Goal: Contribute content: Contribute content

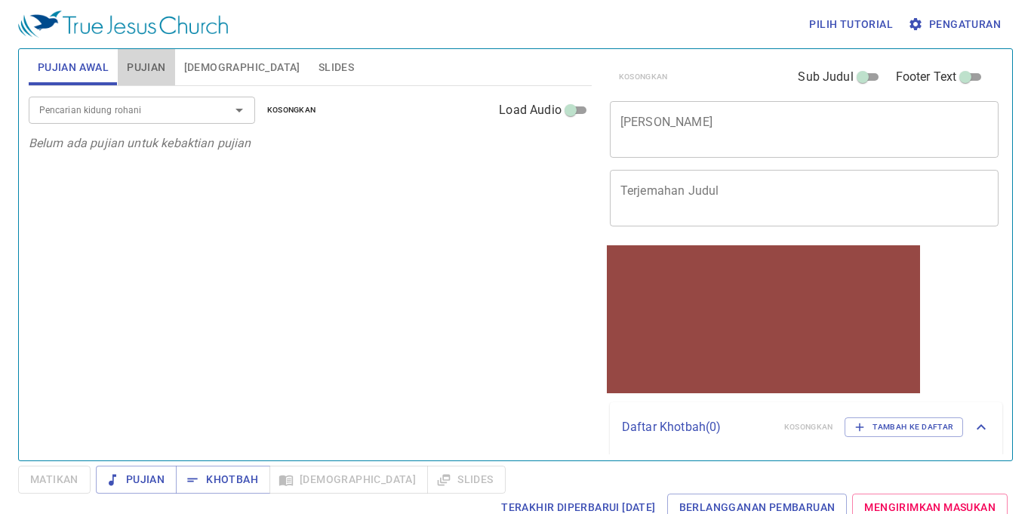
click at [157, 58] on span "Pujian" at bounding box center [146, 67] width 38 height 19
click at [784, 155] on div "x Judul Khotbah" at bounding box center [804, 129] width 389 height 57
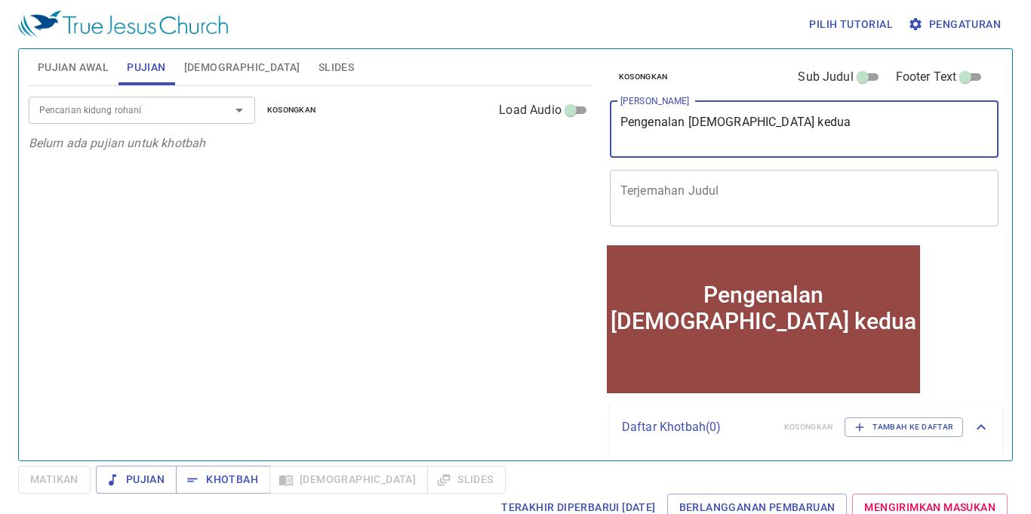
click at [732, 124] on textarea "Pengenalan Alkitab kedua" at bounding box center [804, 129] width 368 height 29
click at [733, 124] on textarea "Pengenalan Alkitab kedua" at bounding box center [804, 129] width 368 height 29
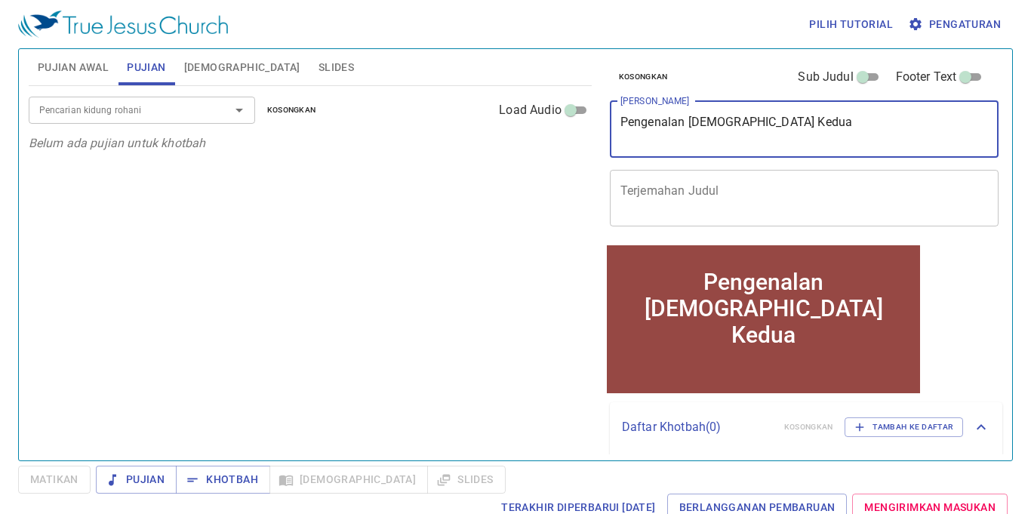
type textarea "Pengenalan [DEMOGRAPHIC_DATA] Kedua"
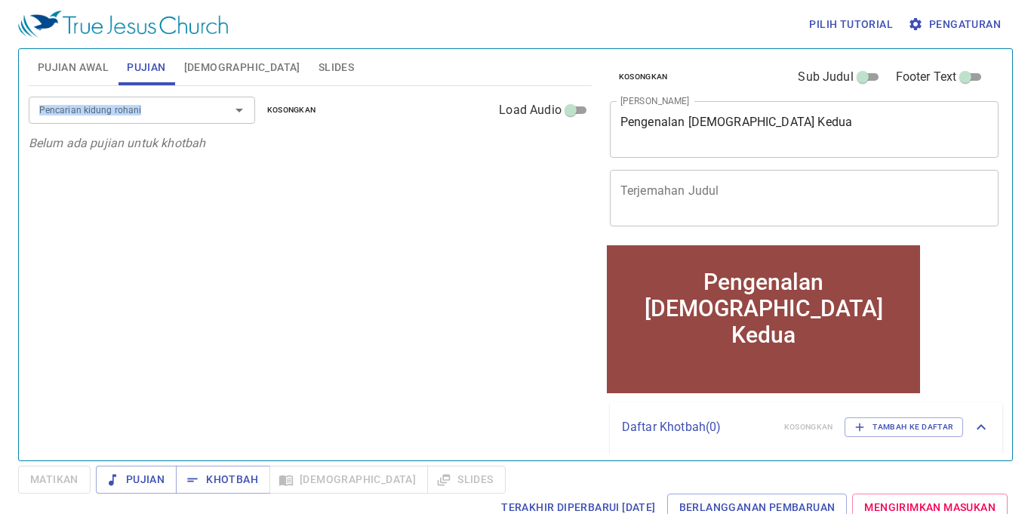
drag, startPoint x: 131, startPoint y: 95, endPoint x: 134, endPoint y: 103, distance: 8.4
click at [134, 103] on div "Pencarian kidung rohani Pencarian kidung rohani Kosongkan Load Audio" at bounding box center [310, 110] width 563 height 48
click at [124, 84] on div at bounding box center [124, 84] width 0 height 0
click at [216, 108] on div at bounding box center [228, 110] width 39 height 21
click at [244, 115] on icon "Open" at bounding box center [239, 110] width 18 height 18
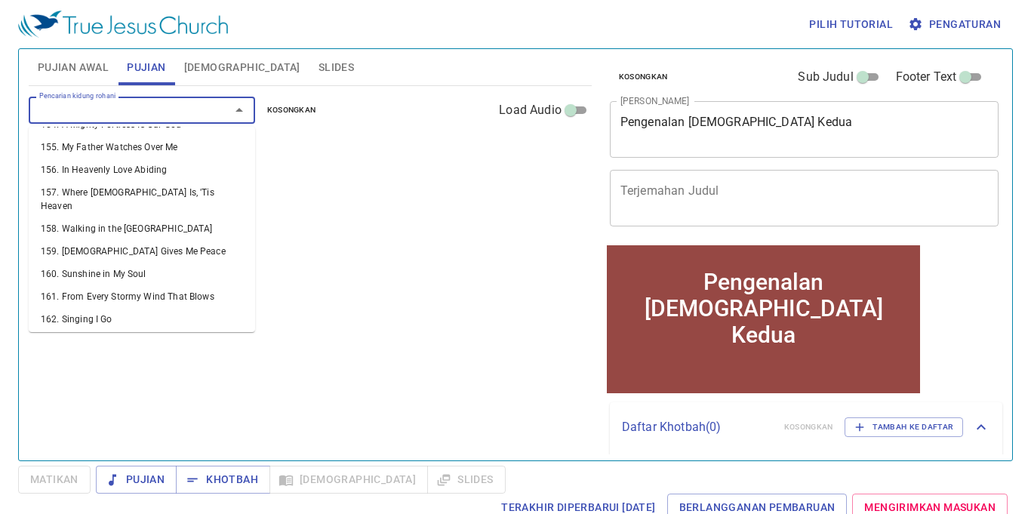
scroll to position [4741, 0]
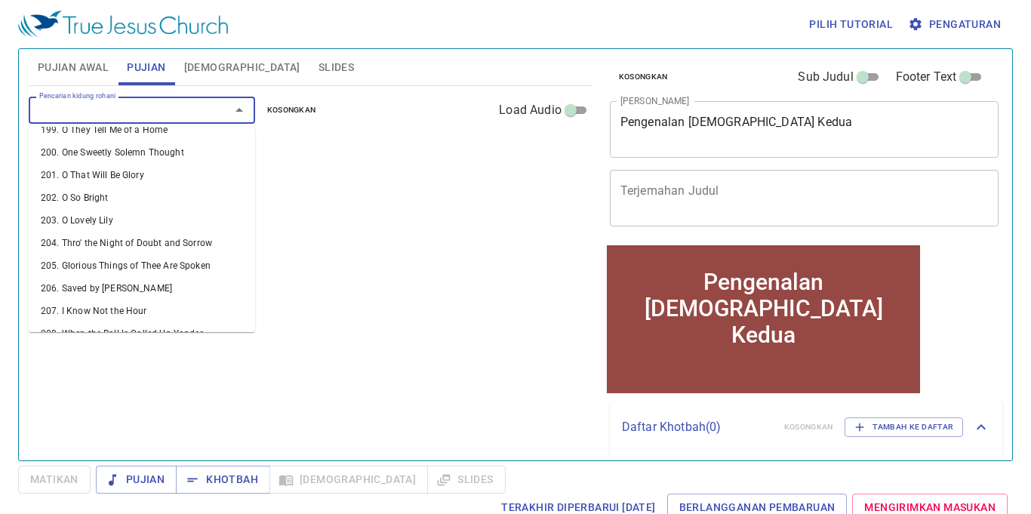
drag, startPoint x: 173, startPoint y: 195, endPoint x: 183, endPoint y: 226, distance: 31.7
click at [178, 503] on li "216. Hark! Ten Thousand Harps and Voices" at bounding box center [142, 514] width 226 height 23
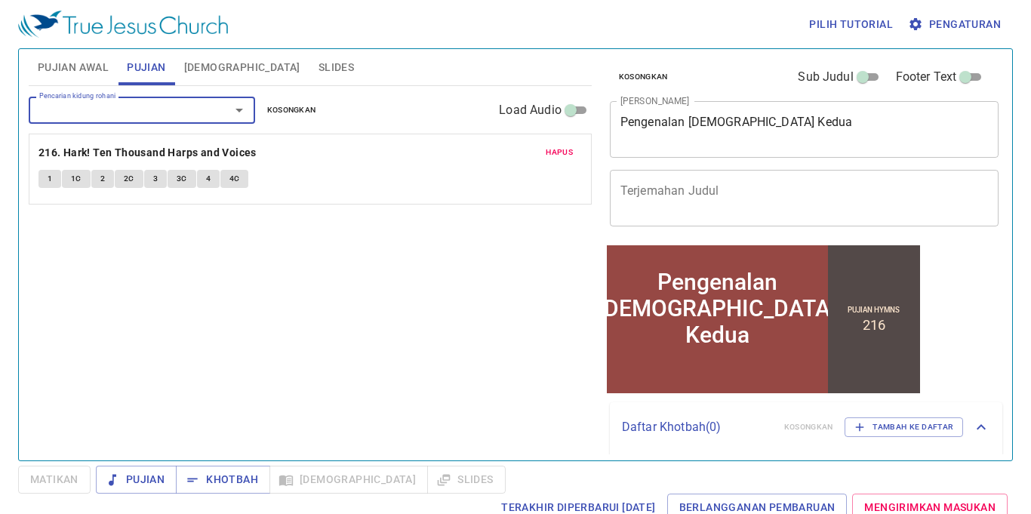
click at [50, 180] on span "1" at bounding box center [50, 179] width 5 height 14
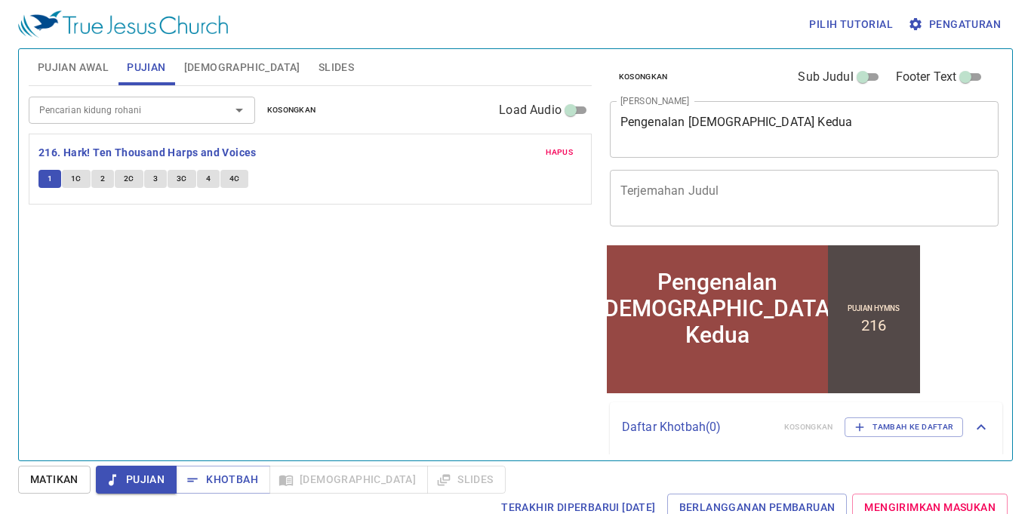
drag, startPoint x: 63, startPoint y: 473, endPoint x: 51, endPoint y: 479, distance: 14.2
click at [50, 484] on span "Matikan" at bounding box center [54, 479] width 48 height 19
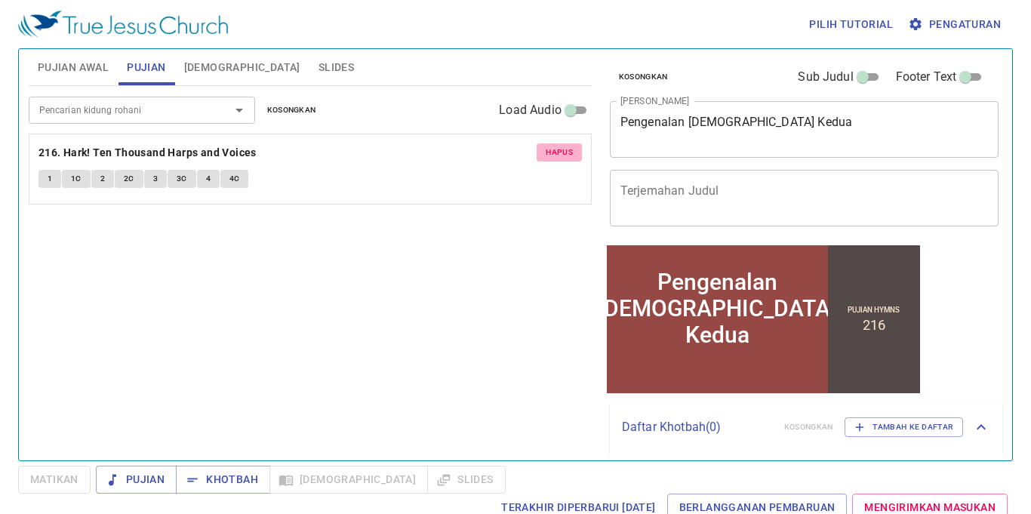
click at [566, 146] on span "Hapus" at bounding box center [559, 153] width 27 height 14
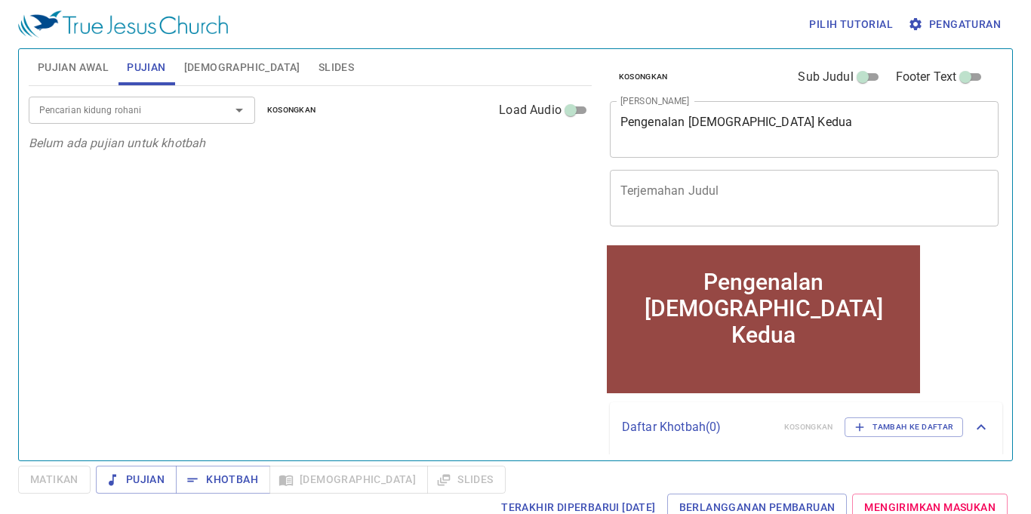
click at [367, 314] on div "Pencarian kidung rohani Pencarian kidung rohani Kosongkan Load Audio Belum ada …" at bounding box center [310, 266] width 563 height 361
click at [60, 58] on span "Pujian Awal" at bounding box center [73, 67] width 71 height 19
click at [109, 113] on input "Pencarian kidung rohani" at bounding box center [119, 109] width 173 height 17
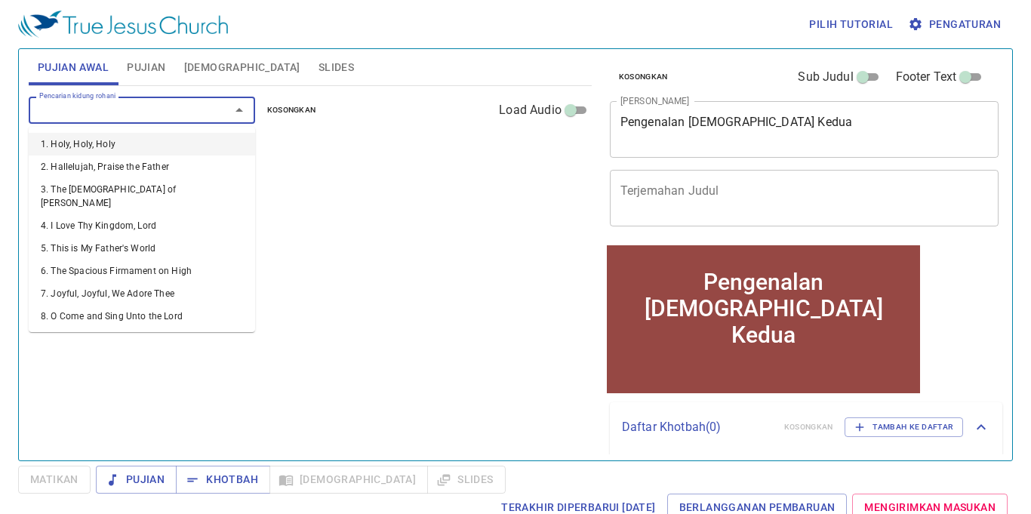
type input "3"
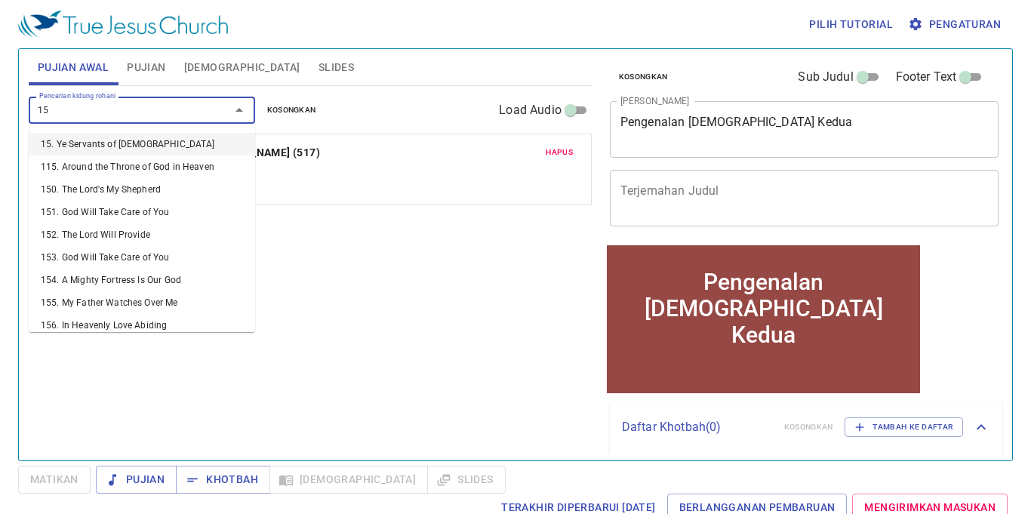
type input "156"
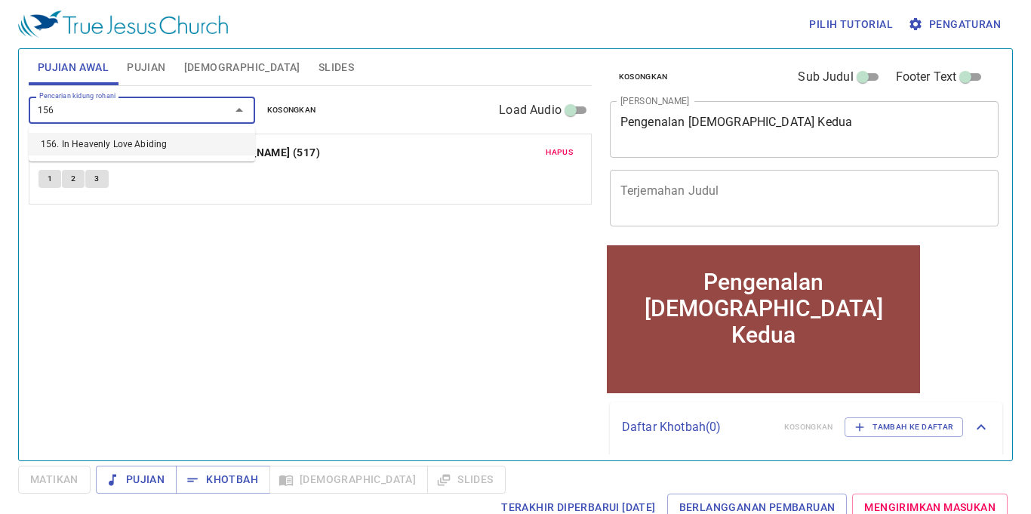
click at [174, 145] on li "156. In Heavenly Love Abiding" at bounding box center [142, 144] width 226 height 23
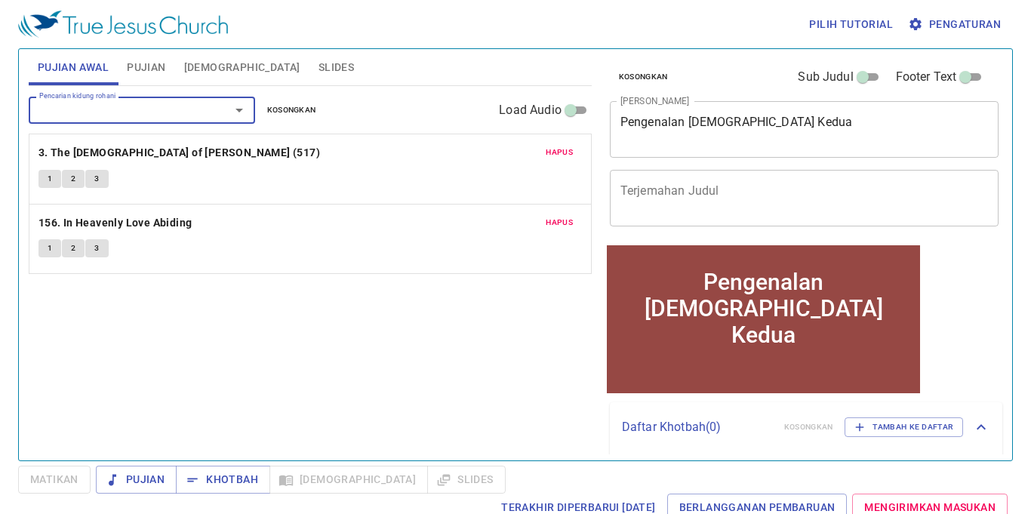
click at [309, 58] on button "Slides" at bounding box center [336, 67] width 54 height 36
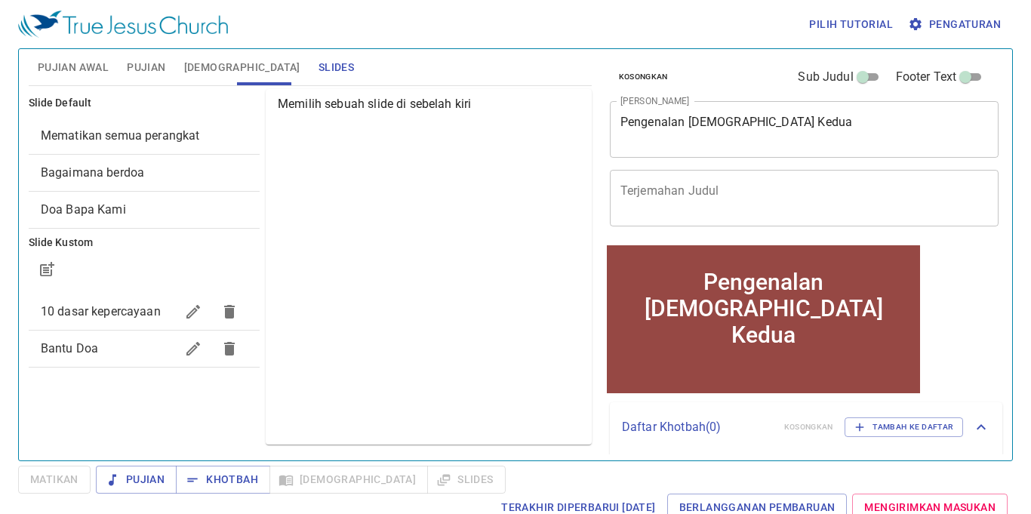
click at [110, 306] on span "10 dasar kepercayaan" at bounding box center [101, 311] width 120 height 14
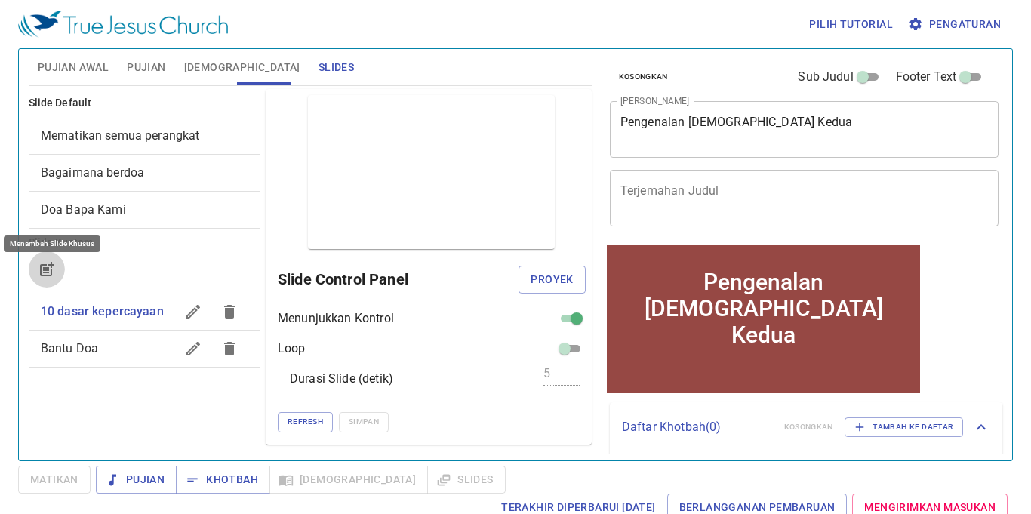
click at [47, 262] on icon "button" at bounding box center [47, 269] width 18 height 18
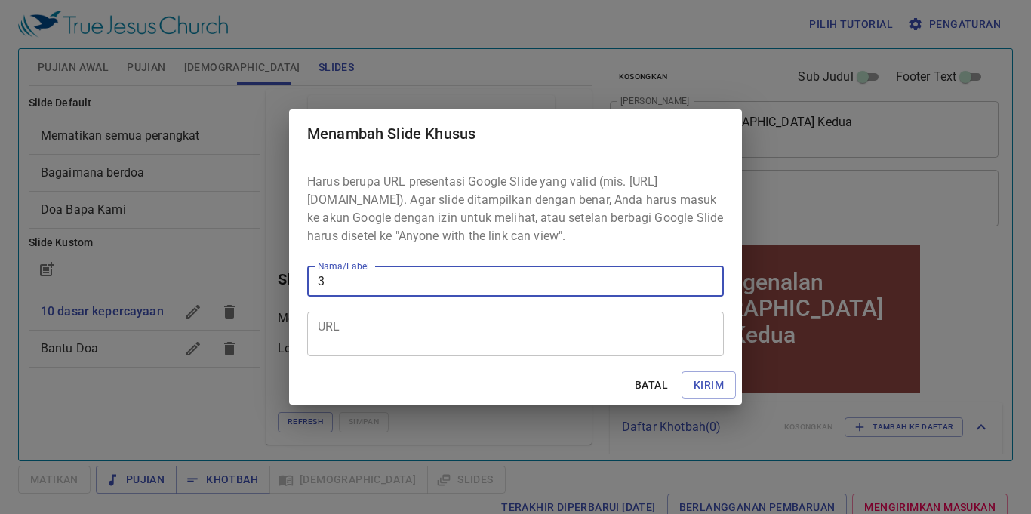
type input "3"
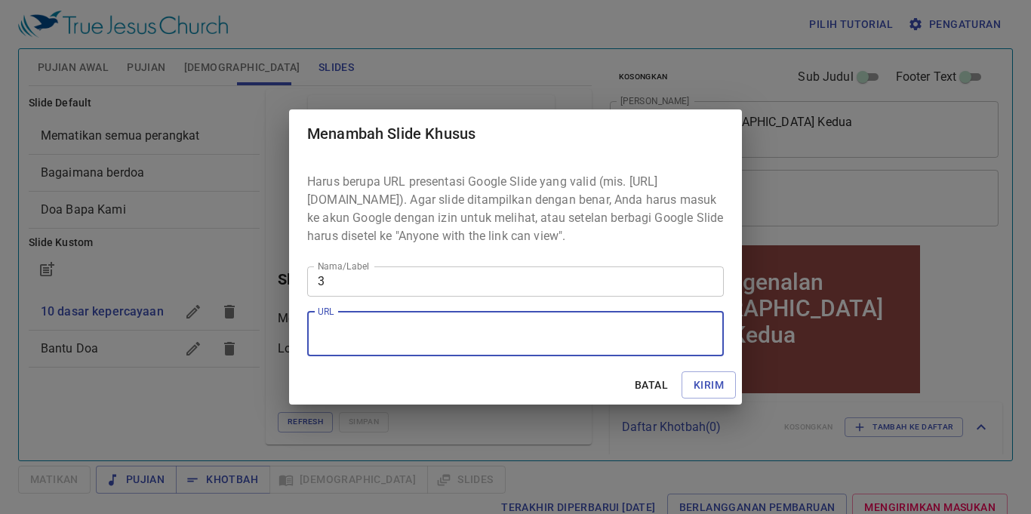
click at [424, 336] on textarea "URL" at bounding box center [515, 333] width 395 height 29
paste textarea "https://docs.google.com/presentation/d/1zBGBZOVimxoD7va4AM-PwXw6HaU6TYXo/edit?u…"
type textarea "https://docs.google.com/presentation/d/1zBGBZOVimxoD7va4AM-PwXw6HaU6TYXo/edit?u…"
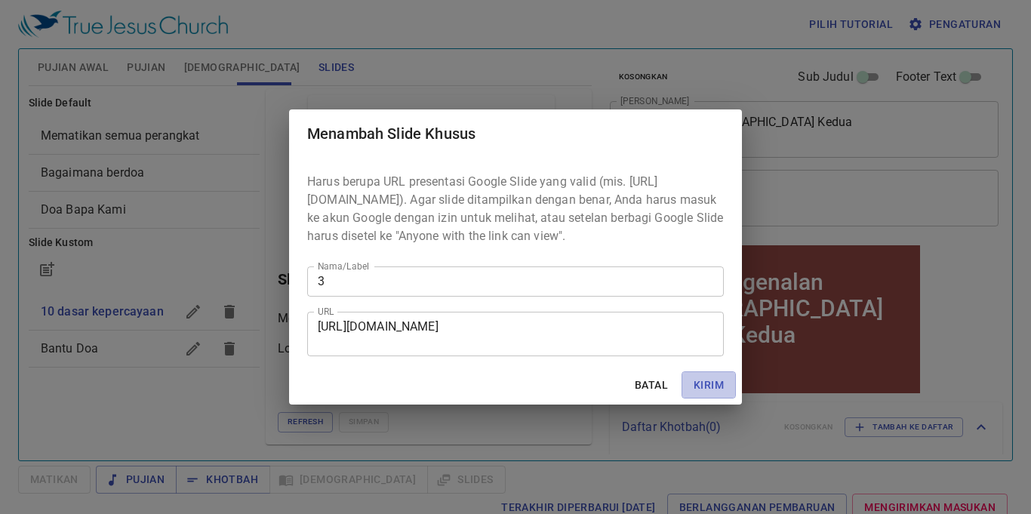
drag, startPoint x: 711, startPoint y: 396, endPoint x: 680, endPoint y: 376, distance: 37.0
click at [713, 395] on span "Kirim" at bounding box center [708, 385] width 30 height 19
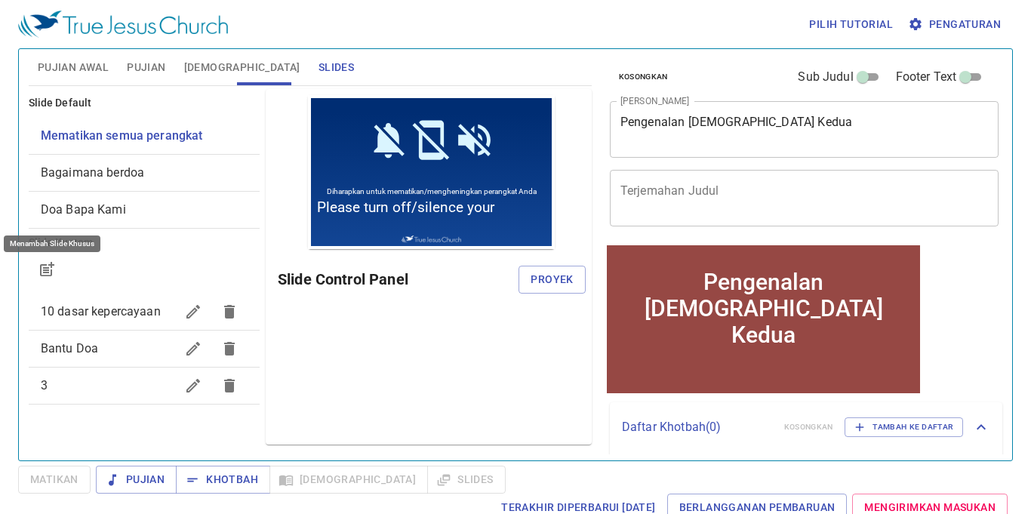
scroll to position [0, 0]
drag, startPoint x: 154, startPoint y: 397, endPoint x: 220, endPoint y: 379, distance: 68.1
click at [162, 391] on div "3" at bounding box center [144, 385] width 231 height 36
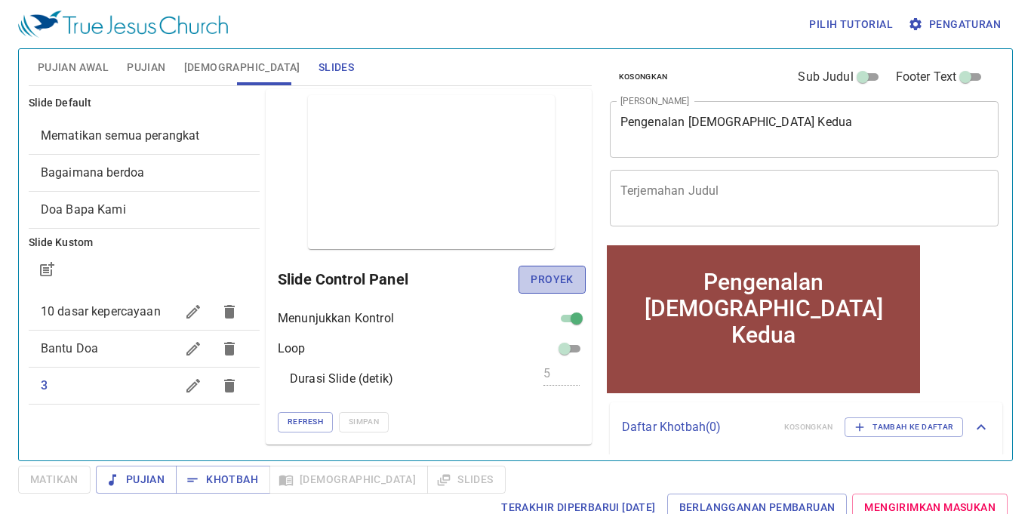
click at [567, 275] on span "Proyek" at bounding box center [551, 279] width 42 height 19
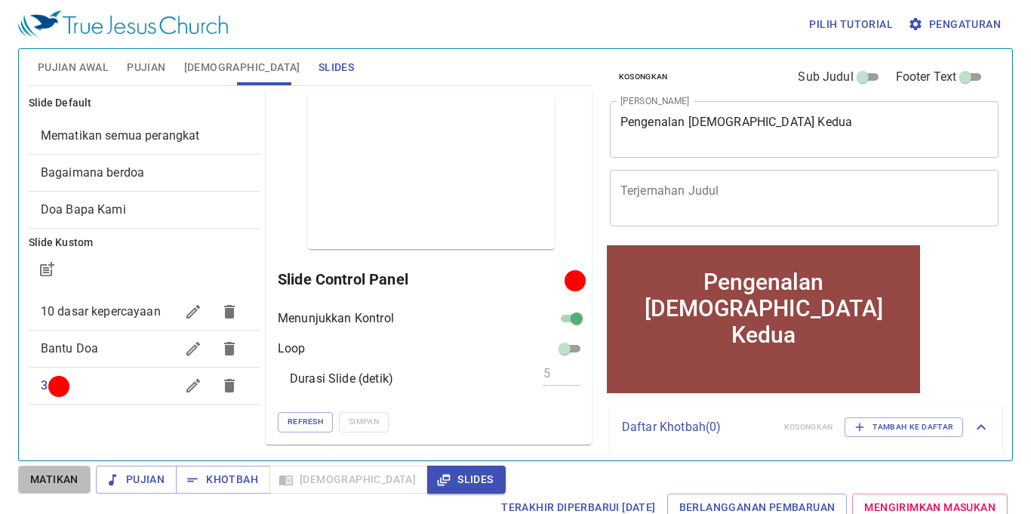
drag, startPoint x: 79, startPoint y: 481, endPoint x: 73, endPoint y: 472, distance: 10.9
click at [81, 481] on button "Matikan" at bounding box center [54, 480] width 72 height 28
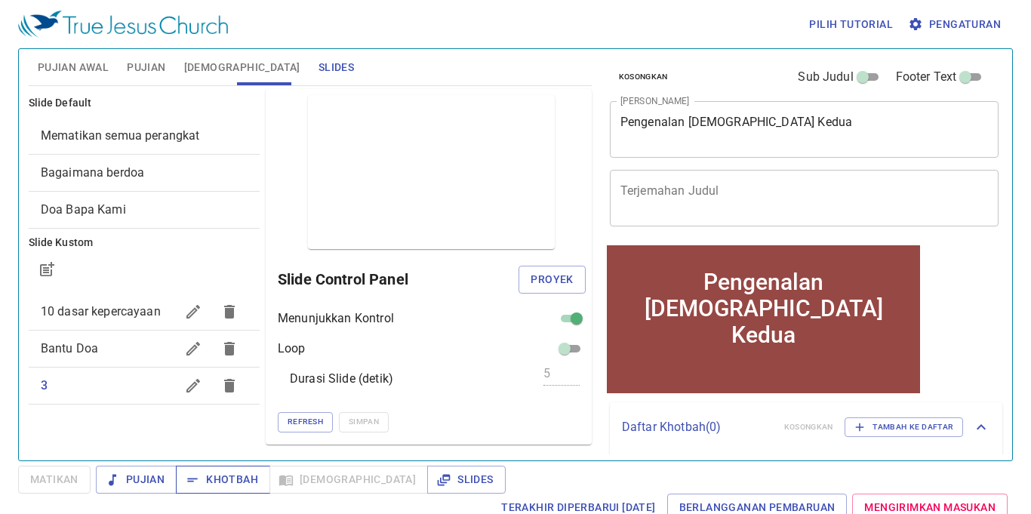
click at [203, 475] on span "Khotbah" at bounding box center [223, 479] width 70 height 19
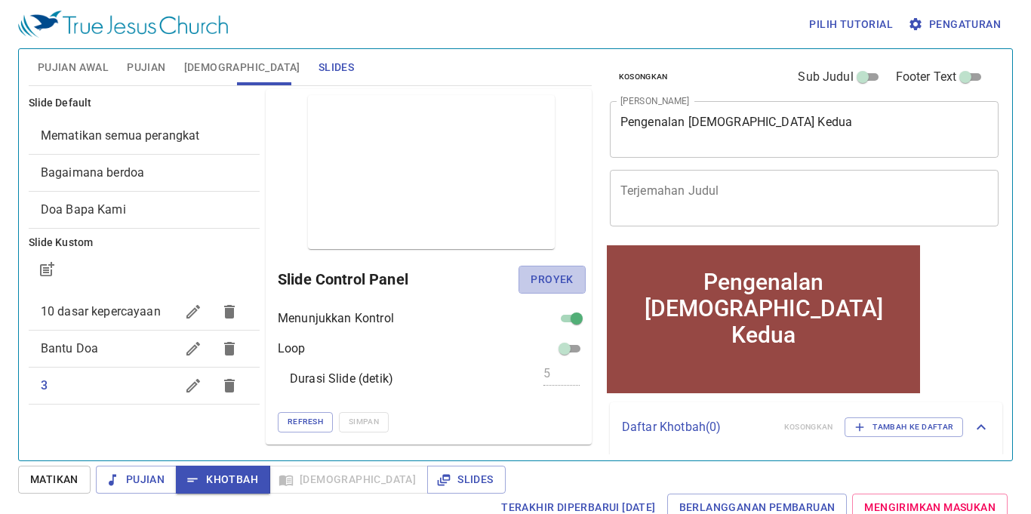
drag, startPoint x: 549, startPoint y: 274, endPoint x: 465, endPoint y: 321, distance: 96.3
click at [541, 276] on span "Proyek" at bounding box center [551, 279] width 42 height 19
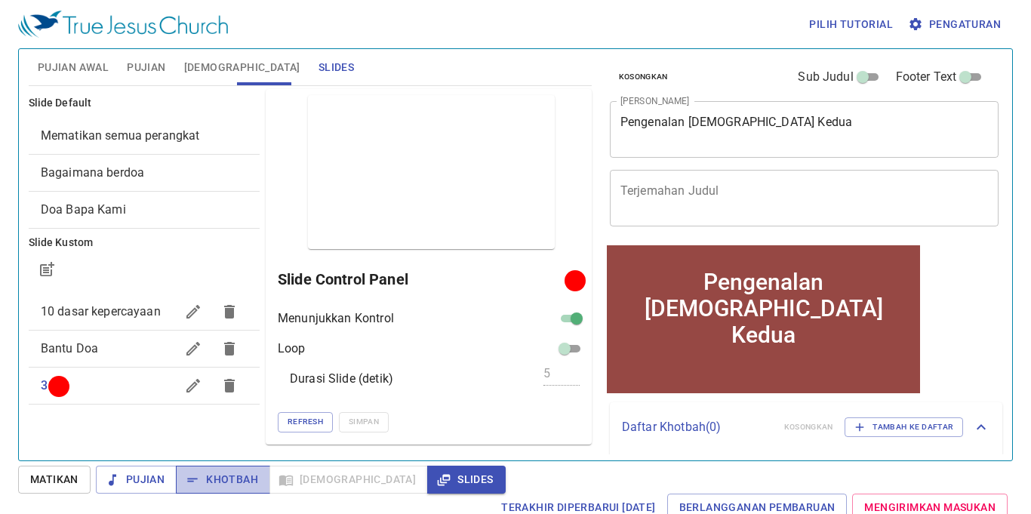
click at [250, 474] on span "Khotbah" at bounding box center [223, 479] width 70 height 19
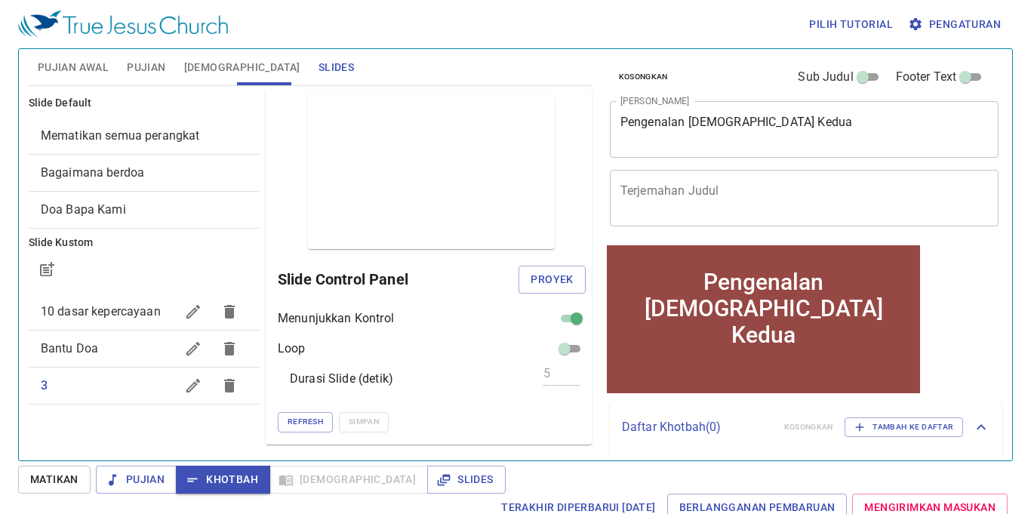
click at [85, 52] on button "Pujian Awal" at bounding box center [73, 67] width 89 height 36
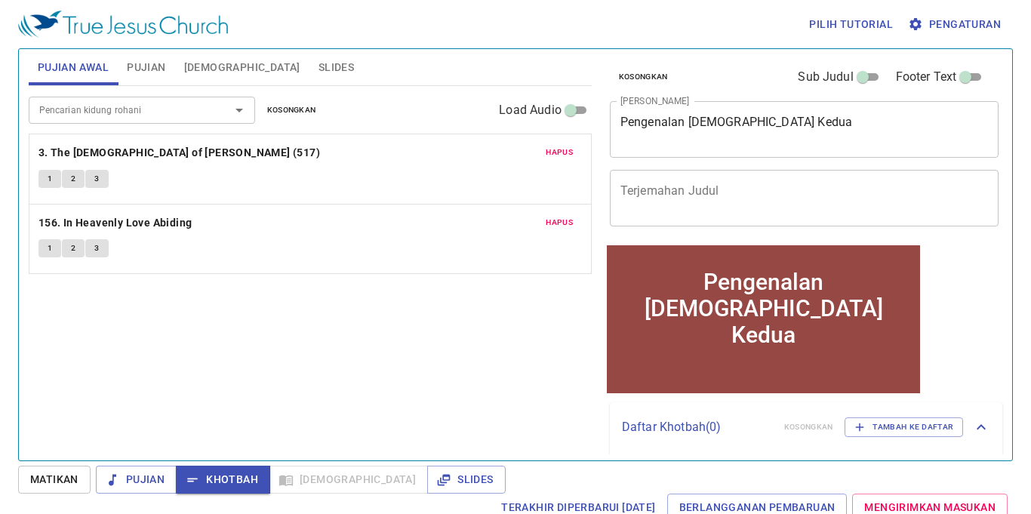
click at [136, 98] on div "Pencarian kidung rohani" at bounding box center [142, 110] width 226 height 26
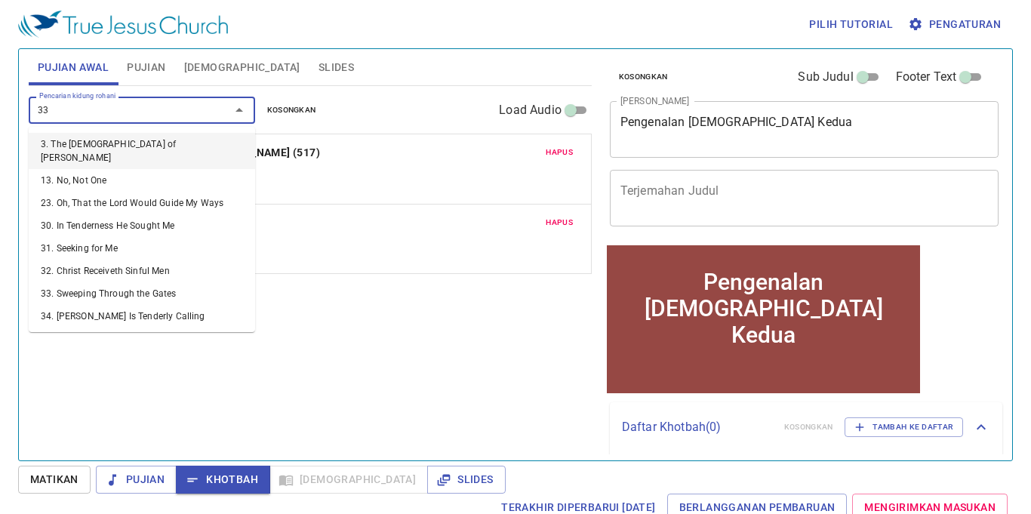
type input "333"
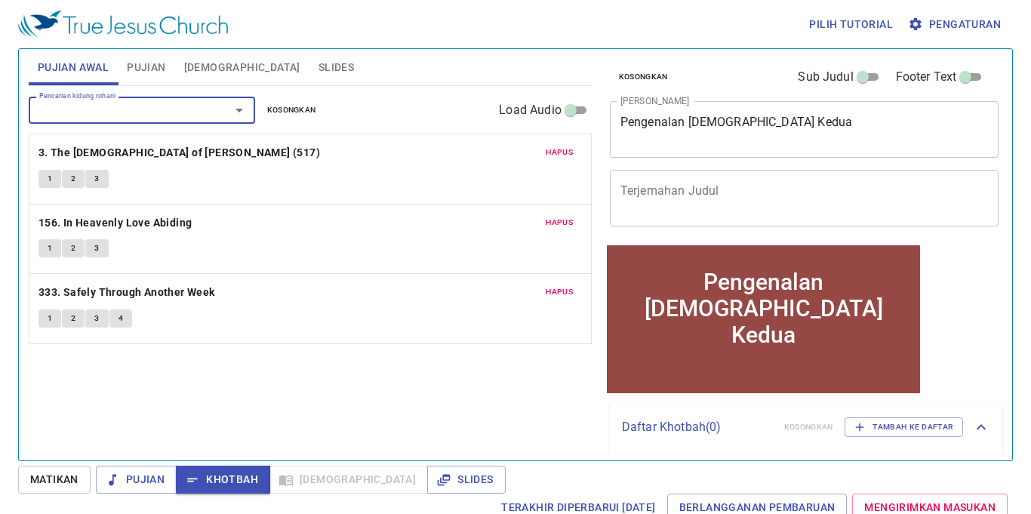
click at [137, 51] on button "Pujian" at bounding box center [146, 67] width 57 height 36
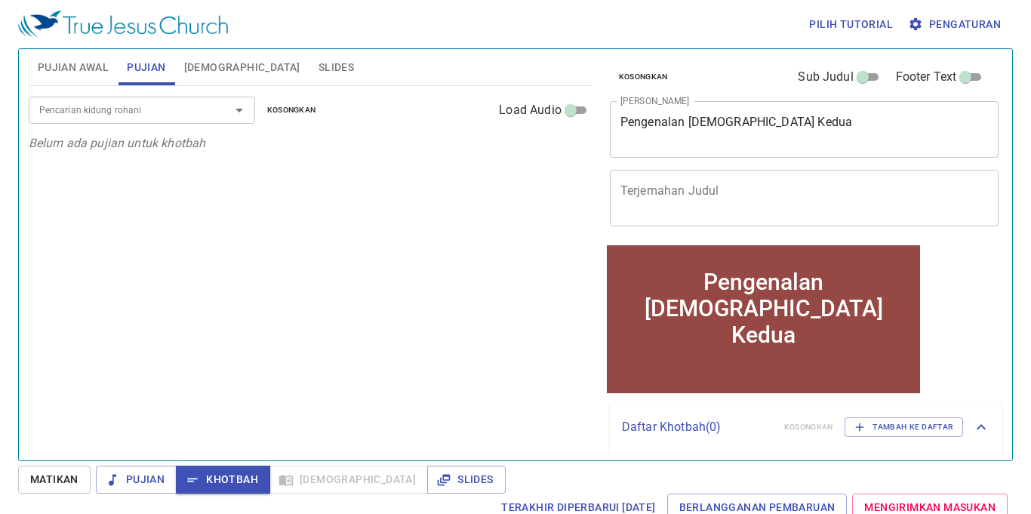
click at [122, 112] on input "Pencarian kidung rohani" at bounding box center [119, 109] width 173 height 17
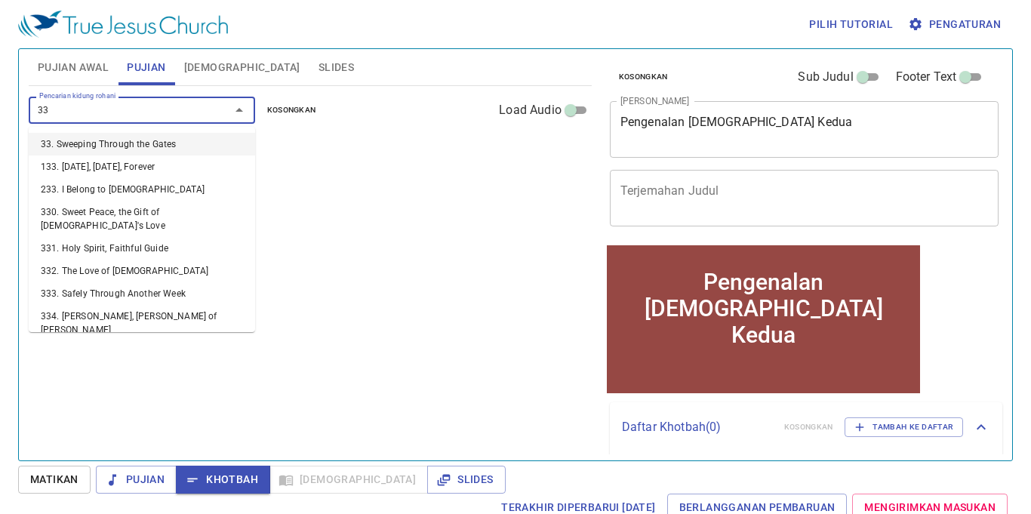
type input "333"
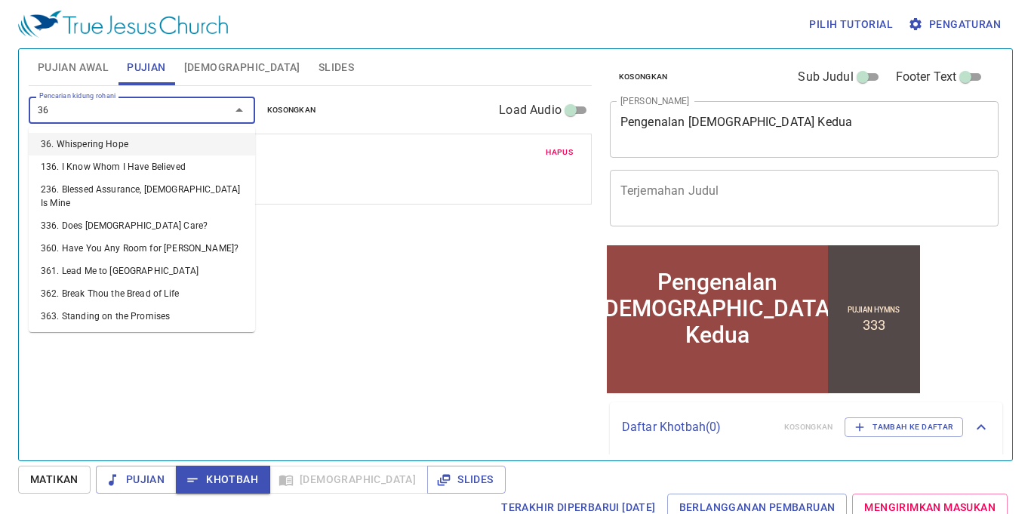
type input "362"
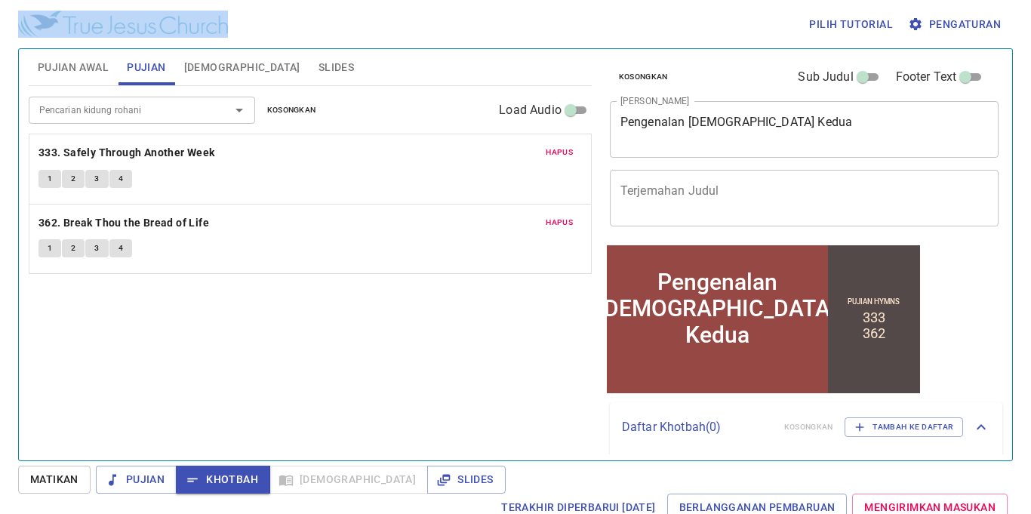
drag, startPoint x: 93, startPoint y: 46, endPoint x: 88, endPoint y: 57, distance: 12.5
click at [88, 51] on div "Pilih tutorial Pengaturan Pujian Awal Pujian Alkitab Slides Pencarian kidung ro…" at bounding box center [515, 257] width 1031 height 514
click at [116, 58] on button "Pujian Awal" at bounding box center [73, 67] width 89 height 36
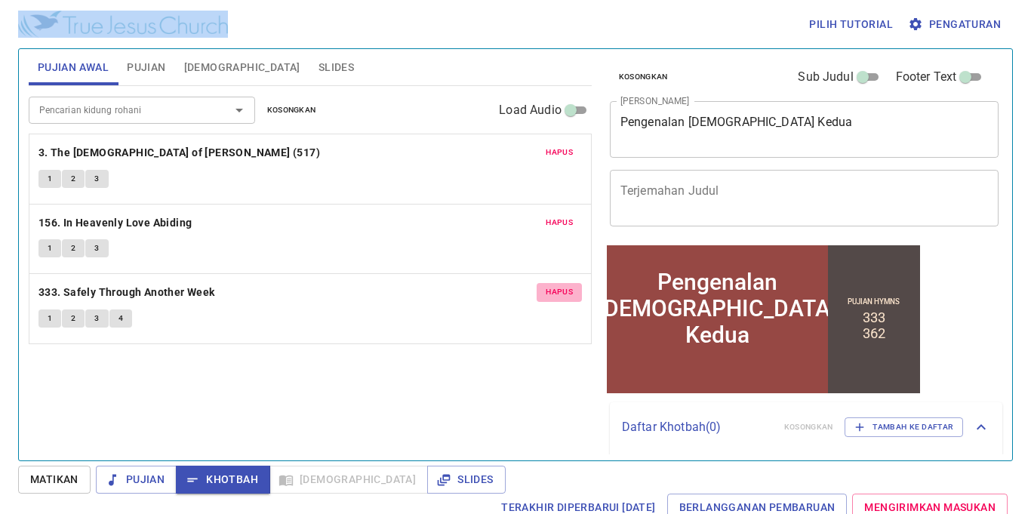
click at [560, 284] on button "Hapus" at bounding box center [558, 292] width 45 height 18
click at [366, 22] on div "Pilih tutorial Pengaturan" at bounding box center [512, 24] width 988 height 48
click at [358, 41] on div "Pilih tutorial Pengaturan" at bounding box center [512, 24] width 988 height 48
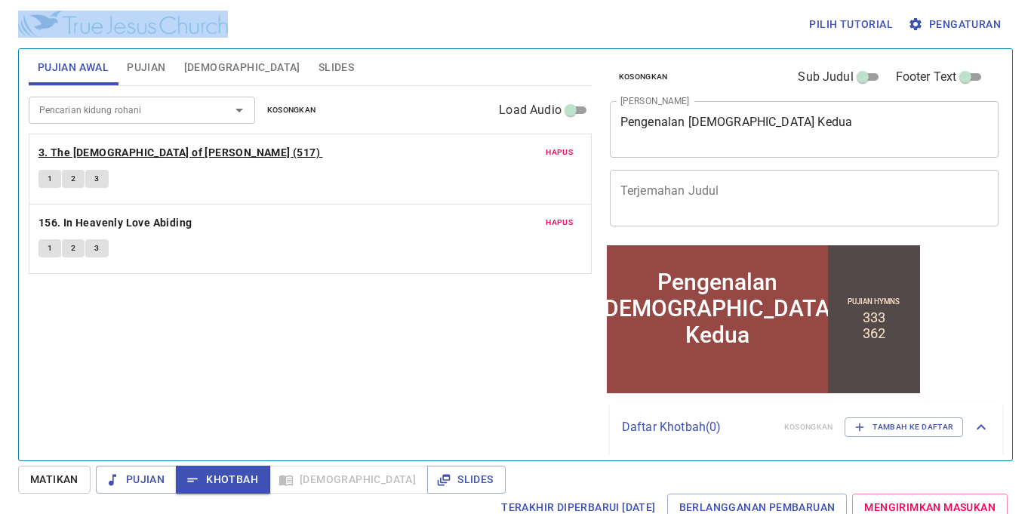
click at [109, 144] on b "3. The God of Abraham Praise (517)" at bounding box center [178, 152] width 281 height 19
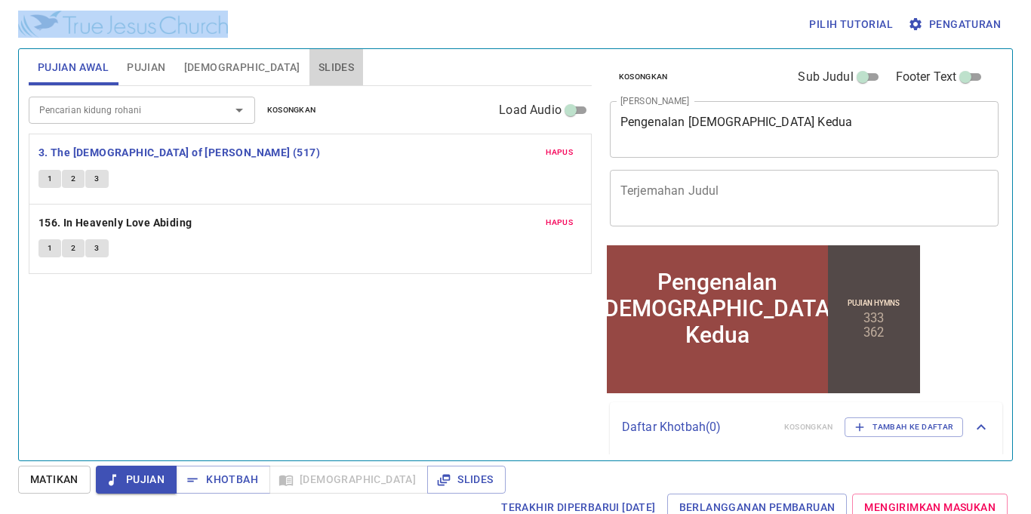
click at [318, 60] on span "Slides" at bounding box center [335, 67] width 35 height 19
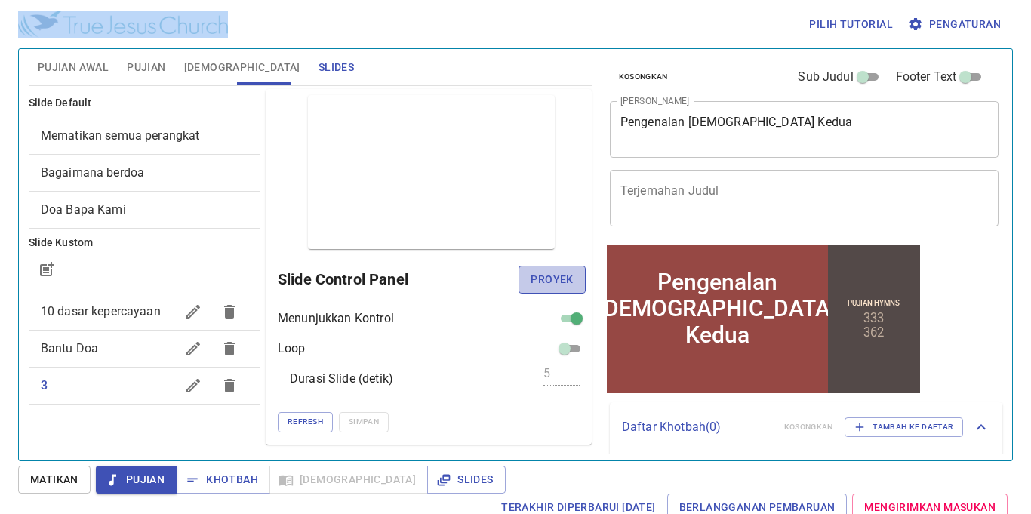
click at [558, 270] on span "Proyek" at bounding box center [551, 279] width 42 height 19
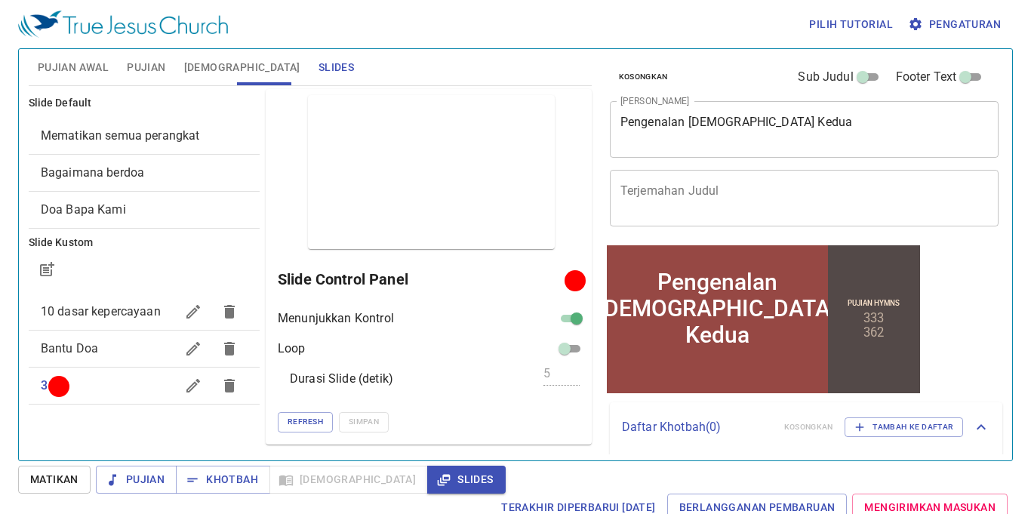
click at [613, 123] on div "Pengenalan Alkitab Kedua x Judul Khotbah" at bounding box center [804, 129] width 389 height 57
drag, startPoint x: 613, startPoint y: 123, endPoint x: 665, endPoint y: 126, distance: 51.4
click at [665, 126] on div "Pengenalan Alkitab Kedua x Judul Khotbah" at bounding box center [804, 129] width 389 height 57
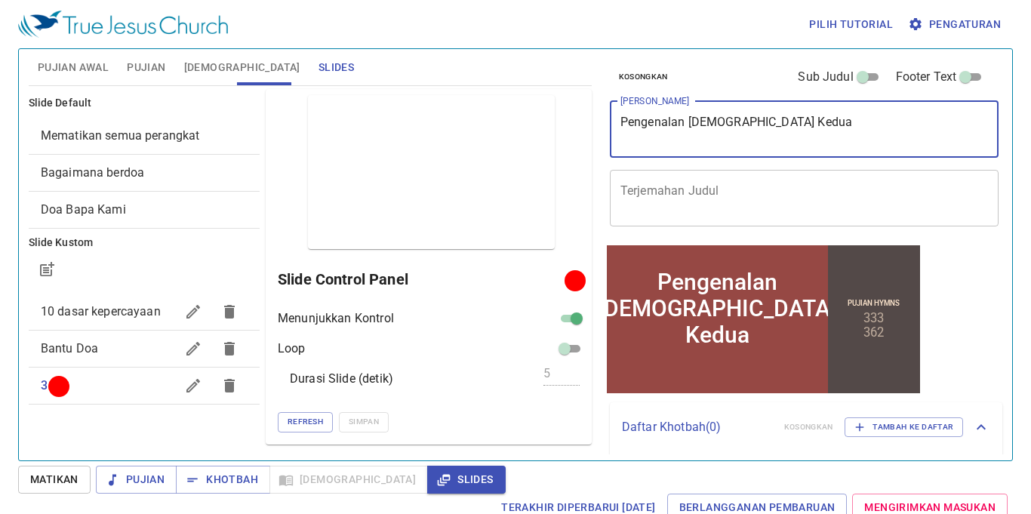
click at [621, 119] on textarea "Pengenalan [DEMOGRAPHIC_DATA] Kedua" at bounding box center [804, 129] width 368 height 29
drag, startPoint x: 621, startPoint y: 119, endPoint x: 773, endPoint y: 116, distance: 152.4
click at [773, 116] on textarea "Pengenalan [DEMOGRAPHIC_DATA] Kedua" at bounding box center [804, 129] width 368 height 29
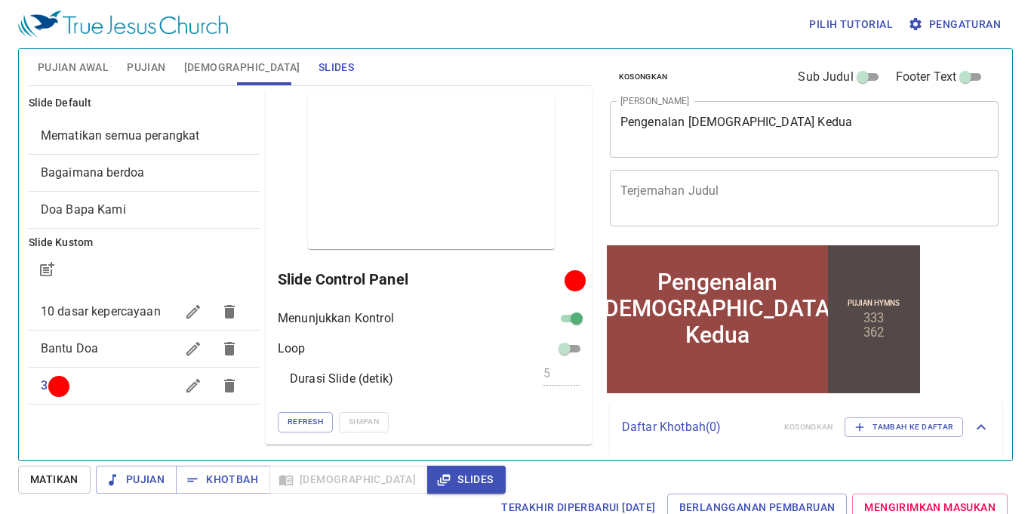
click at [727, 183] on textarea "Terjemahan Judul" at bounding box center [804, 197] width 368 height 29
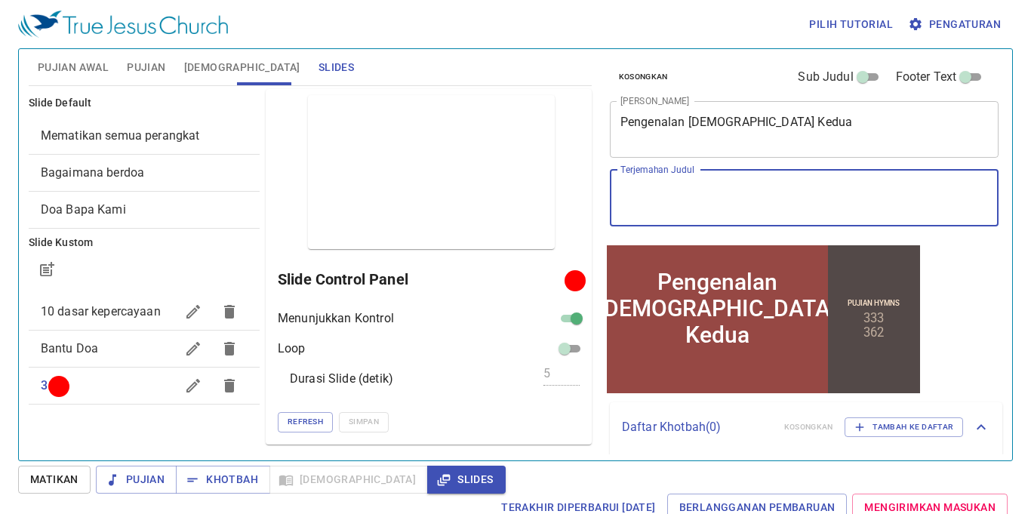
paste textarea "Introduction to the Second Bible"
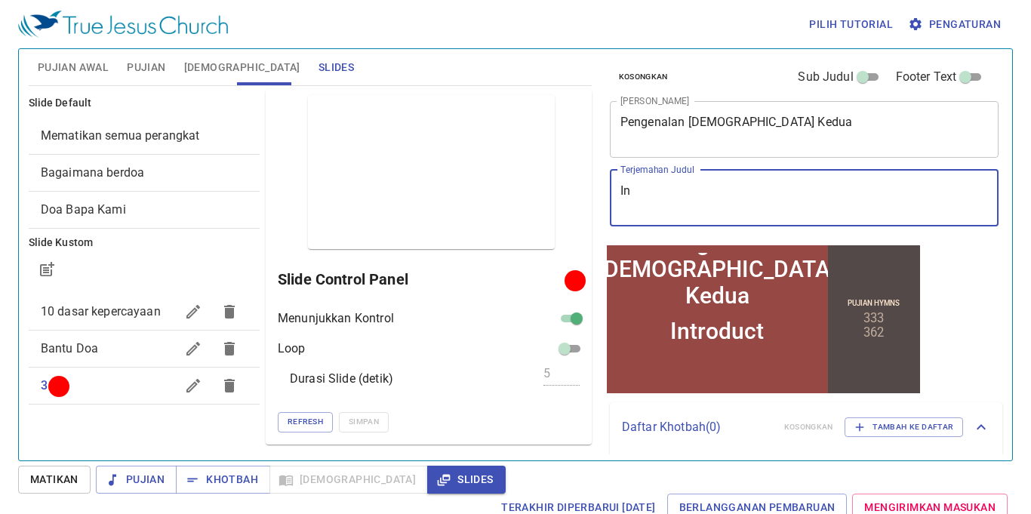
type textarea "I"
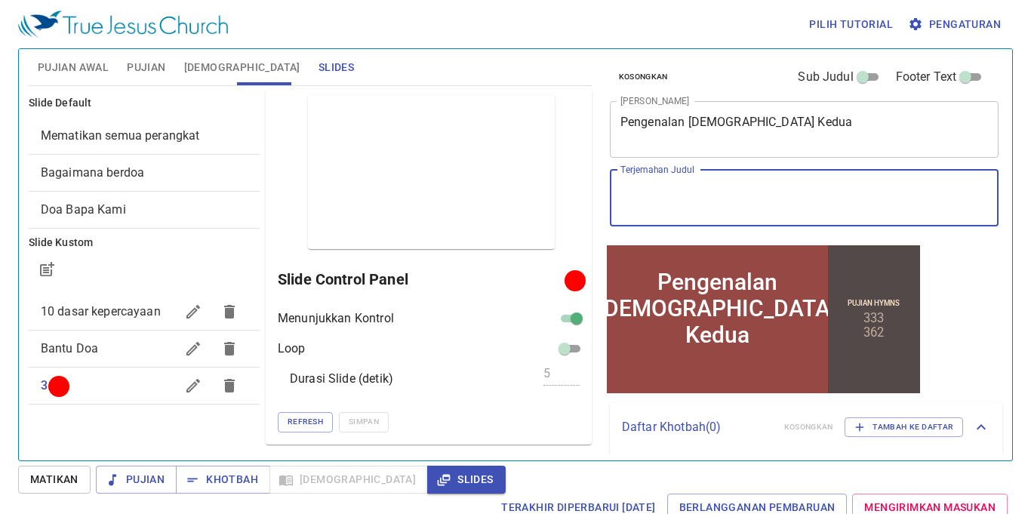
click at [105, 72] on span "Pujian Awal" at bounding box center [73, 67] width 71 height 19
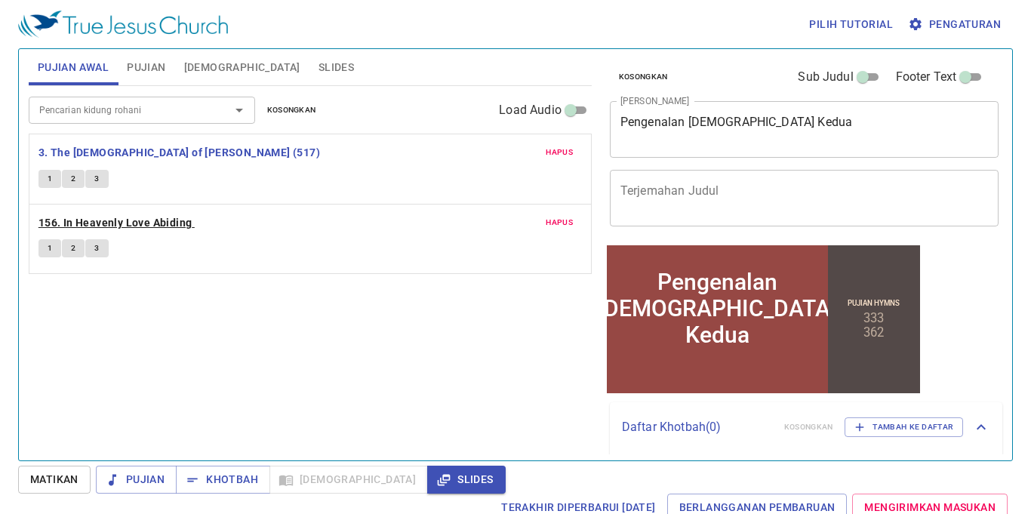
click at [87, 222] on b "156. In Heavenly Love Abiding" at bounding box center [115, 223] width 154 height 19
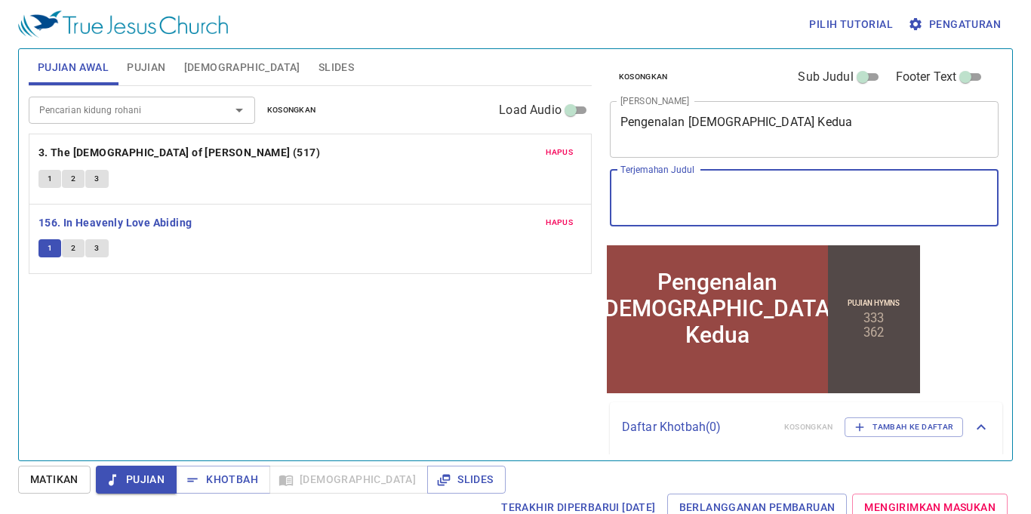
click at [699, 189] on textarea "Terjemahan Judul" at bounding box center [804, 197] width 368 height 29
paste textarea "Introduction to the Second Bible"
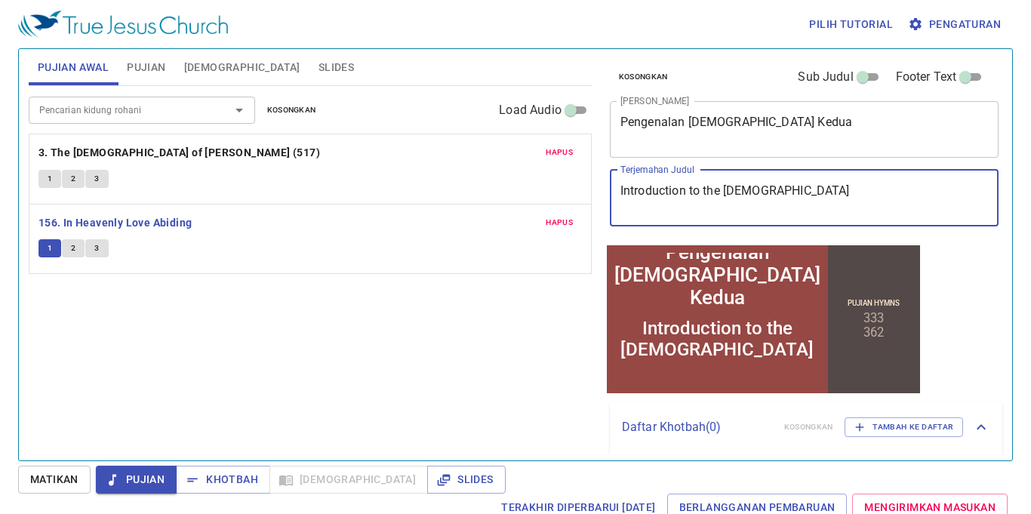
click at [742, 192] on textarea "Introduction to the Second Bible" at bounding box center [804, 197] width 368 height 29
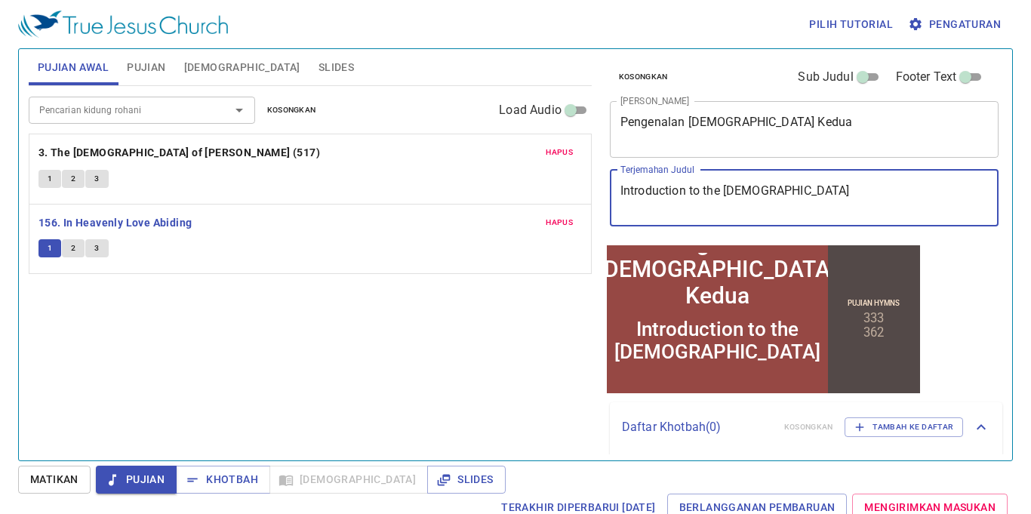
type textarea "Introduction to the [DEMOGRAPHIC_DATA]"
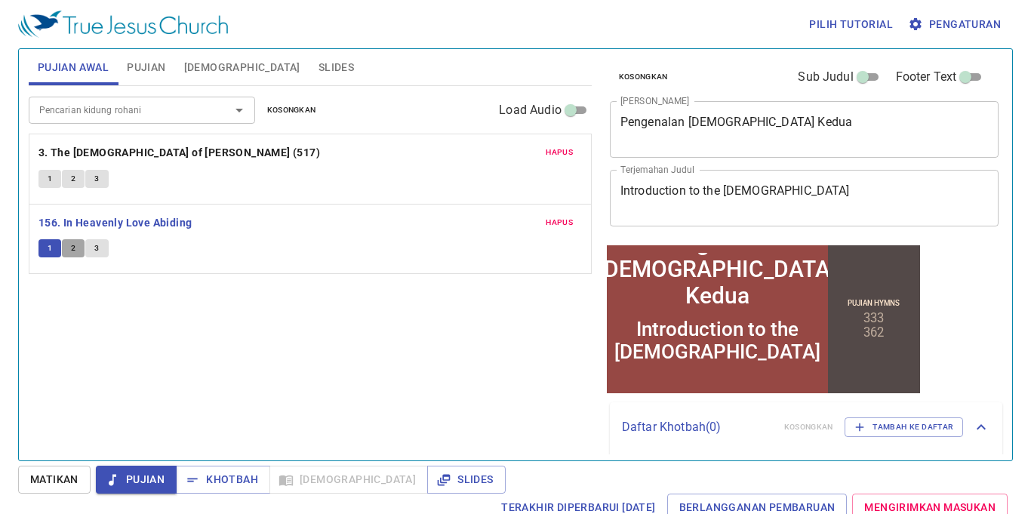
click at [72, 247] on span "2" at bounding box center [73, 248] width 5 height 14
